Goal: Information Seeking & Learning: Compare options

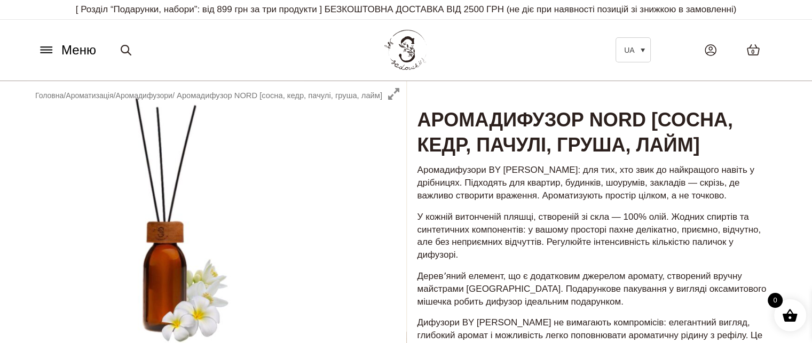
click at [48, 49] on icon at bounding box center [46, 49] width 17 height 11
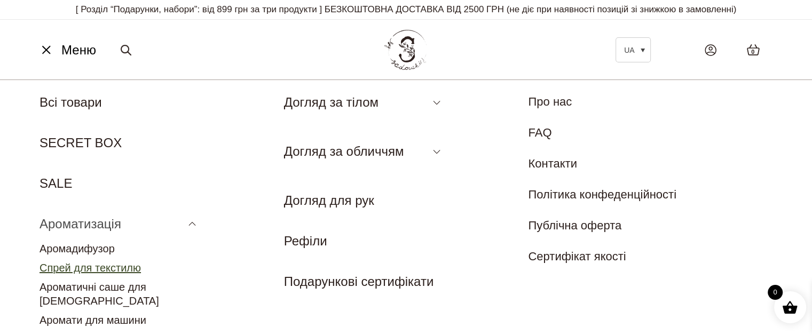
click at [124, 267] on link "Спрей для текстилю" at bounding box center [90, 268] width 101 height 12
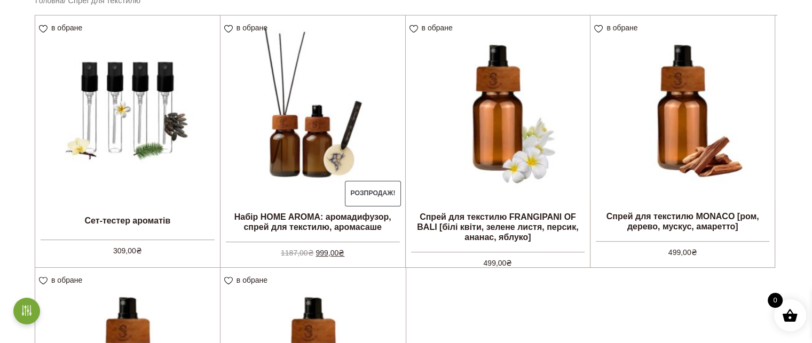
scroll to position [600, 0]
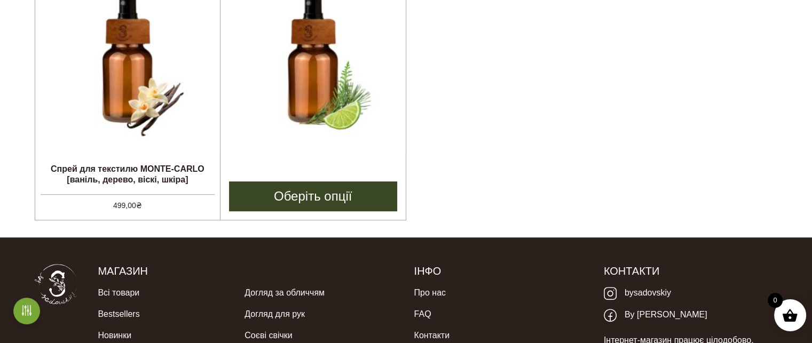
click at [307, 72] on img at bounding box center [313, 60] width 185 height 185
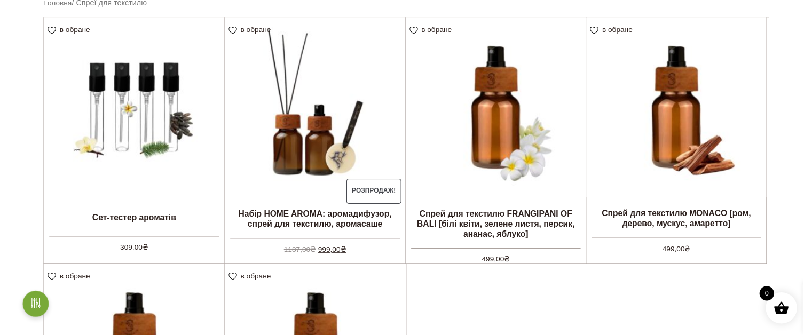
scroll to position [0, 0]
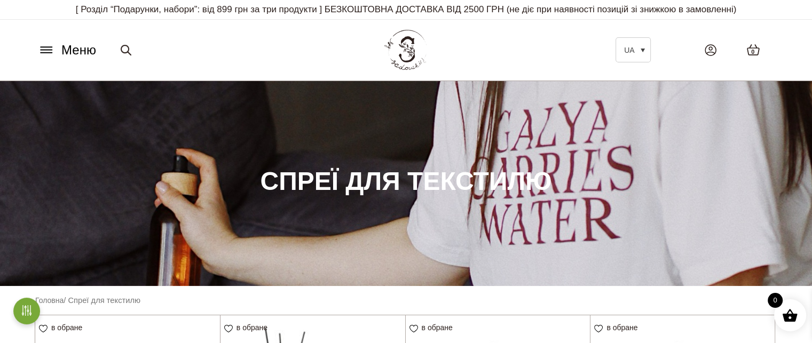
click at [54, 46] on icon at bounding box center [46, 49] width 17 height 11
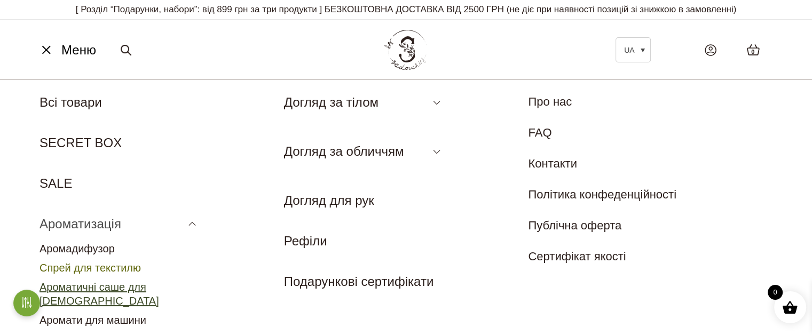
click at [159, 287] on link "Ароматичні саше для [DEMOGRAPHIC_DATA]" at bounding box center [100, 294] width 120 height 26
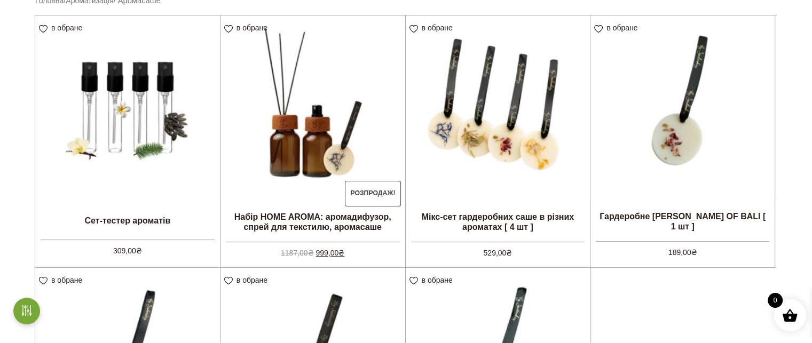
scroll to position [600, 0]
